Goal: Check status

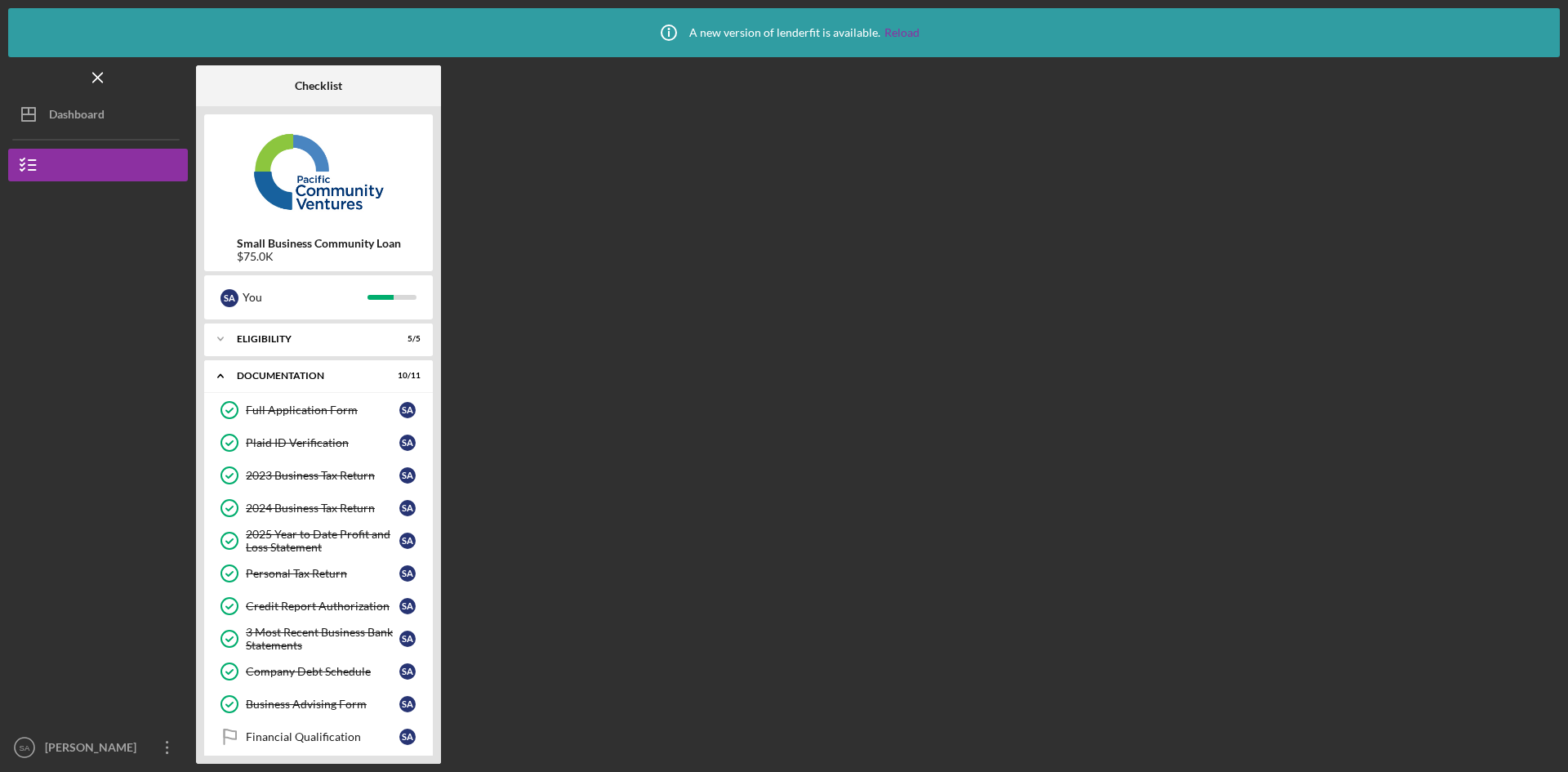
click at [113, 115] on button "Icon/Dashboard Dashboard" at bounding box center [98, 114] width 180 height 33
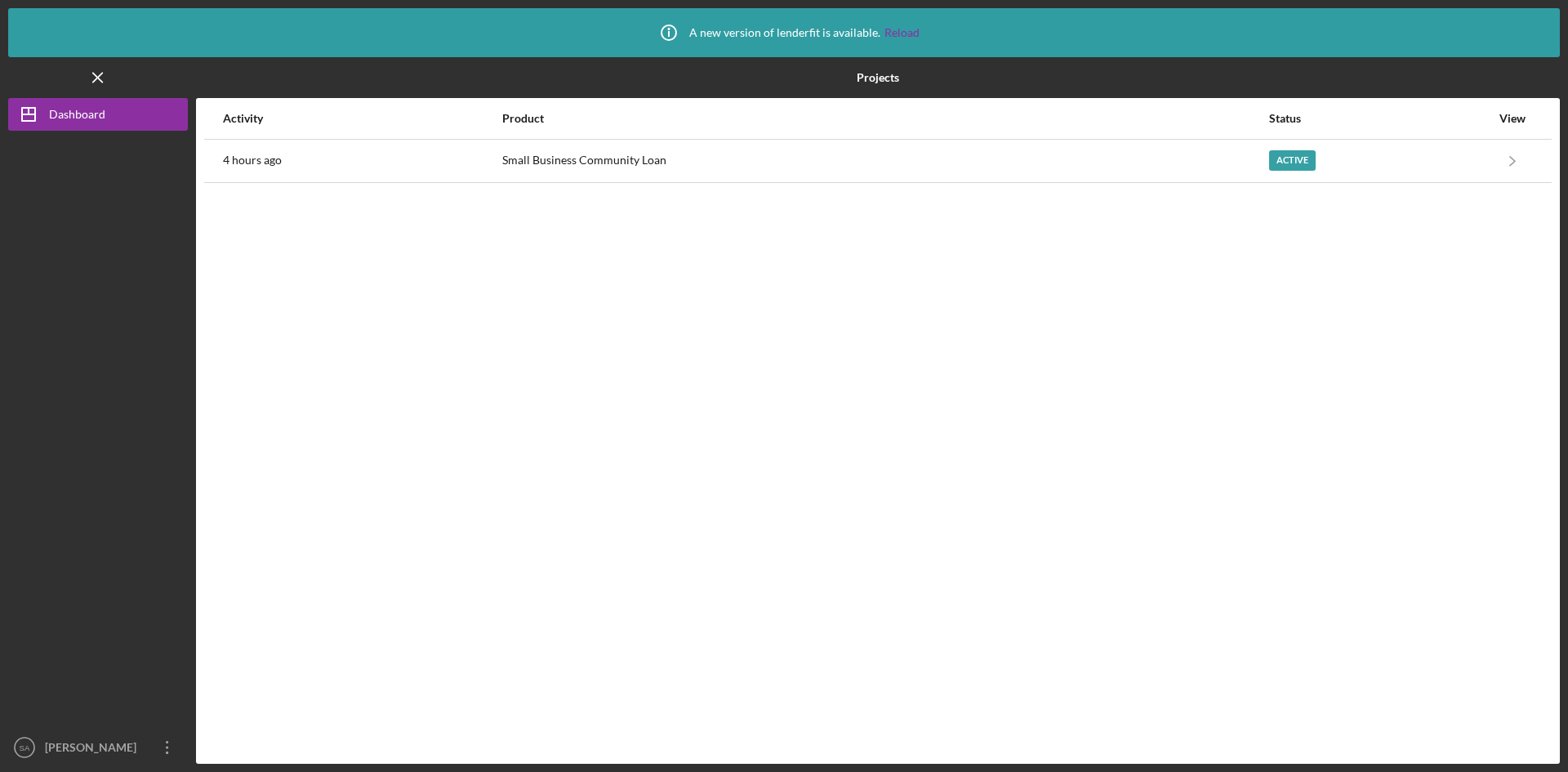
click at [1400, 147] on div "Active" at bounding box center [1379, 161] width 221 height 41
